Goal: Information Seeking & Learning: Learn about a topic

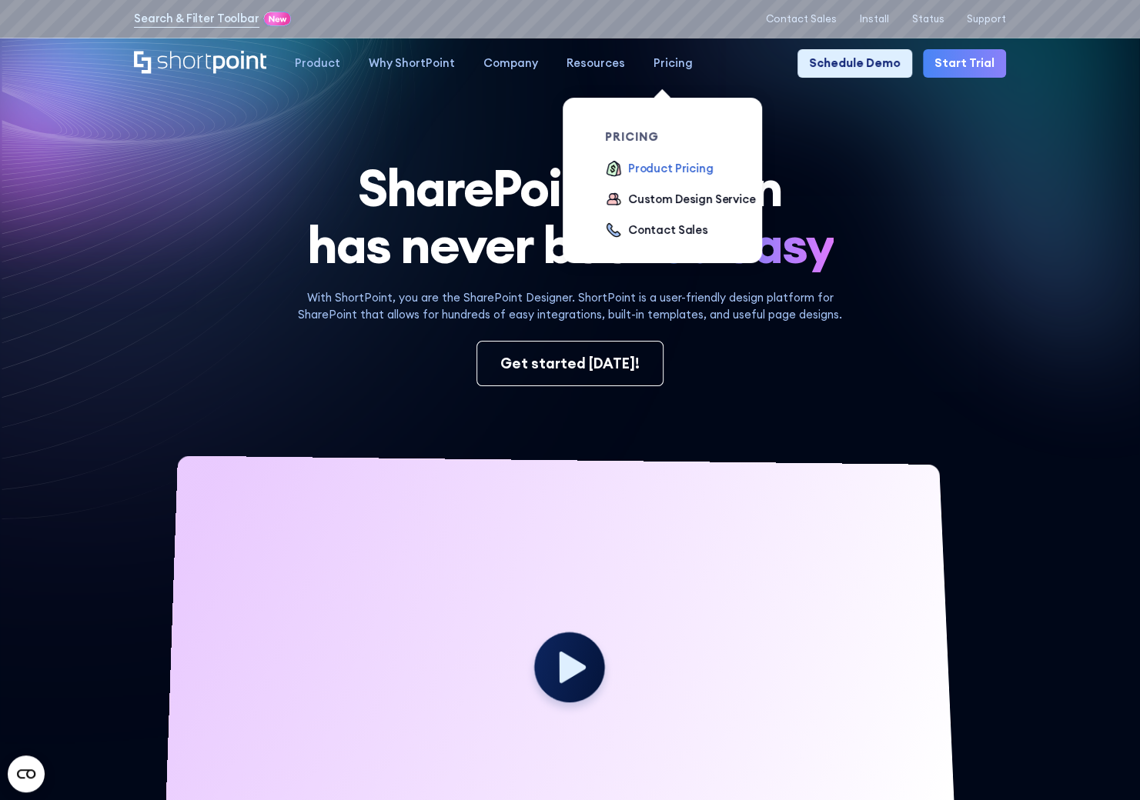
click at [628, 172] on div "Product Pricing" at bounding box center [670, 168] width 85 height 17
